Goal: Find specific page/section: Find specific page/section

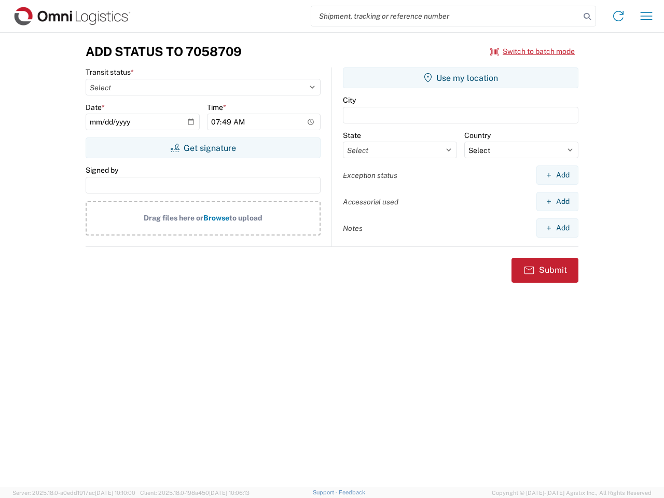
click at [445, 16] on input "search" at bounding box center [445, 16] width 269 height 20
click at [587, 17] on icon at bounding box center [587, 16] width 15 height 15
click at [618, 16] on icon at bounding box center [618, 16] width 17 height 17
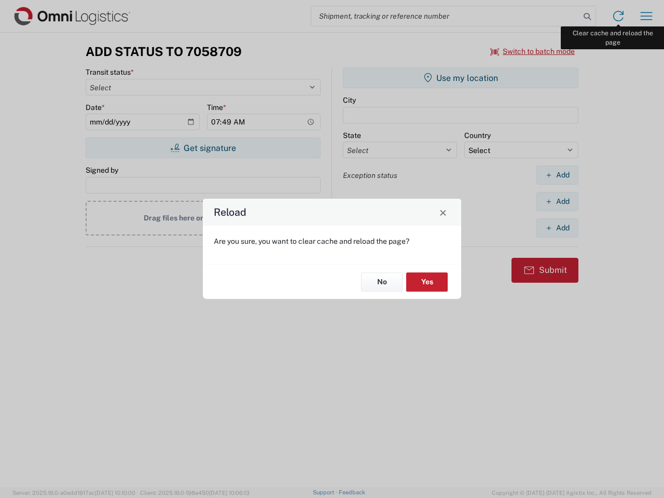
click at [646, 16] on div "Reload Are you sure, you want to clear cache and reload the page? No Yes" at bounding box center [332, 249] width 664 height 498
click at [533, 51] on div "Reload Are you sure, you want to clear cache and reload the page? No Yes" at bounding box center [332, 249] width 664 height 498
click at [203, 148] on div "Reload Are you sure, you want to clear cache and reload the page? No Yes" at bounding box center [332, 249] width 664 height 498
click at [461, 78] on div "Reload Are you sure, you want to clear cache and reload the page? No Yes" at bounding box center [332, 249] width 664 height 498
click at [557, 175] on div "Reload Are you sure, you want to clear cache and reload the page? No Yes" at bounding box center [332, 249] width 664 height 498
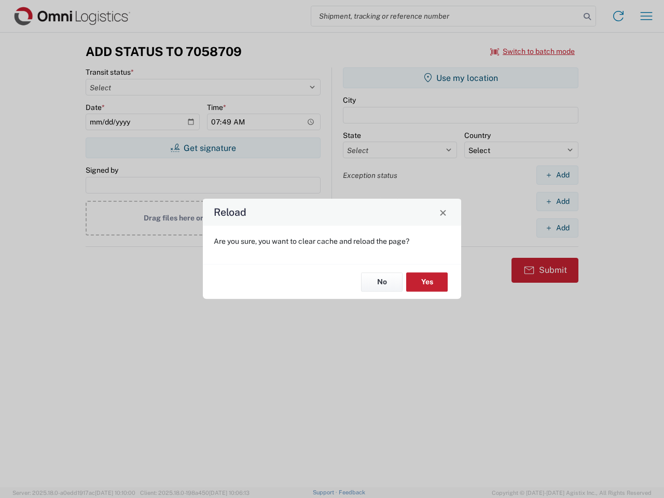
click at [557, 201] on div "Reload Are you sure, you want to clear cache and reload the page? No Yes" at bounding box center [332, 249] width 664 height 498
click at [557, 228] on div "Reload Are you sure, you want to clear cache and reload the page? No Yes" at bounding box center [332, 249] width 664 height 498
